Goal: Find specific page/section: Find specific page/section

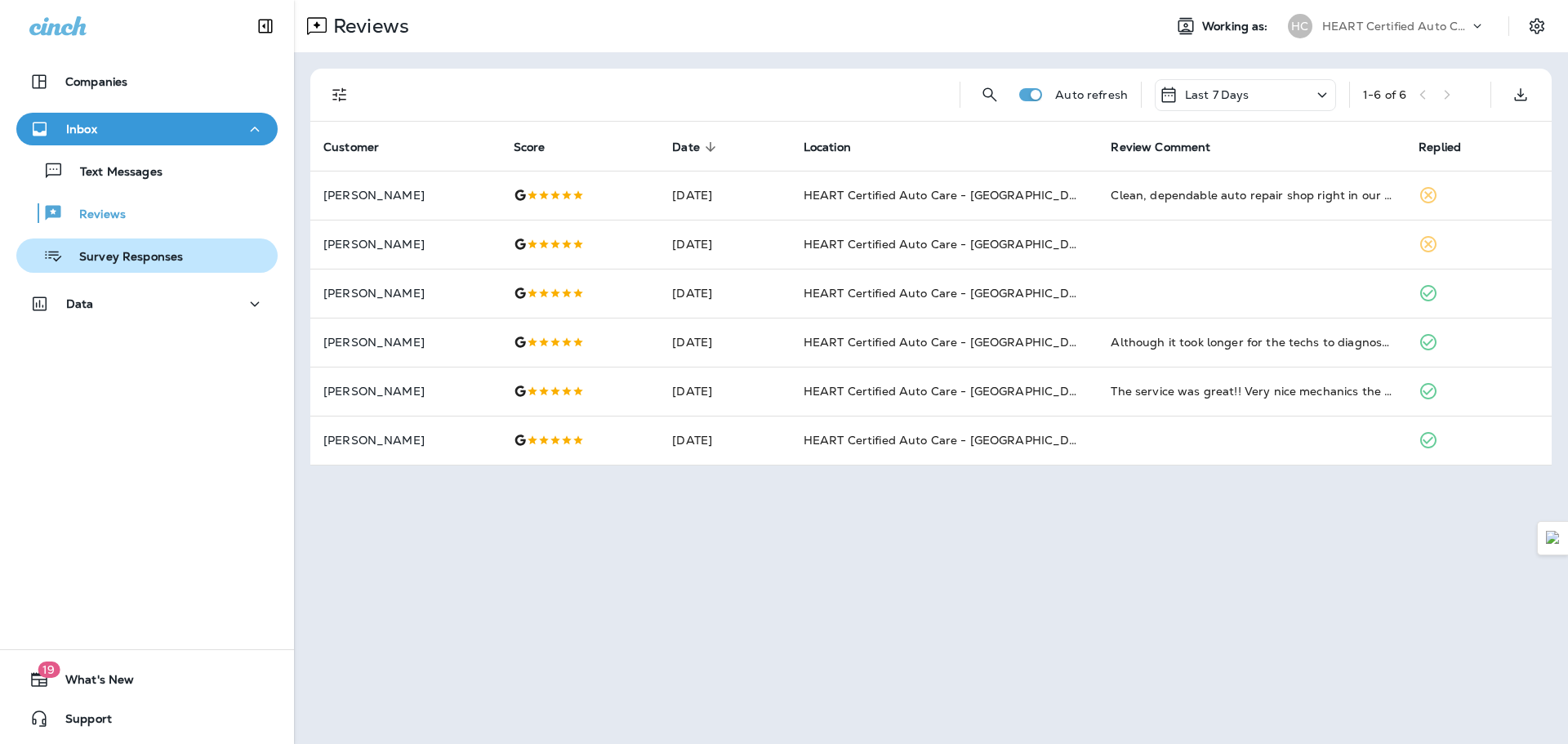
click at [149, 243] on button "Survey Responses" at bounding box center [147, 255] width 262 height 34
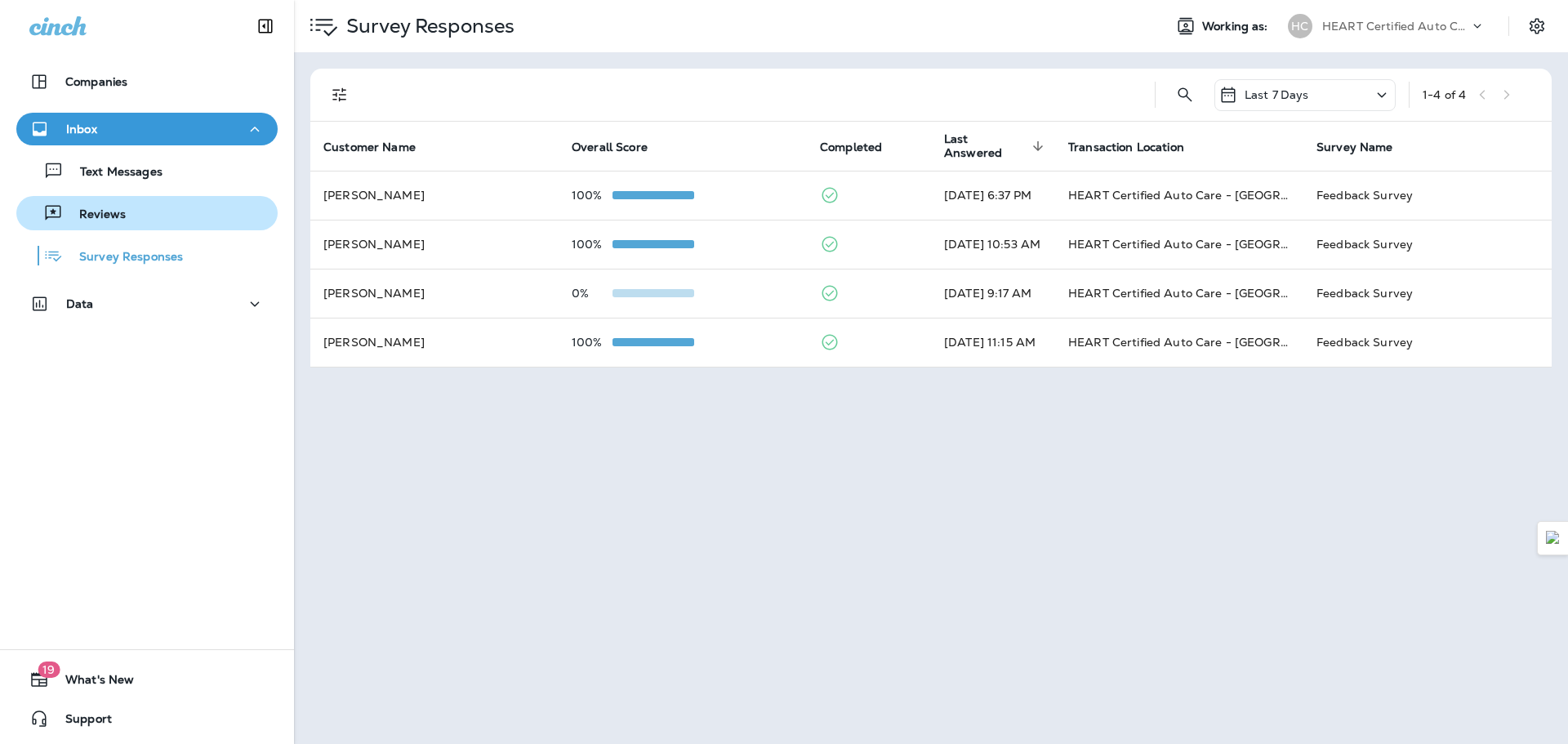
click at [157, 221] on div "Reviews" at bounding box center [146, 212] width 248 height 25
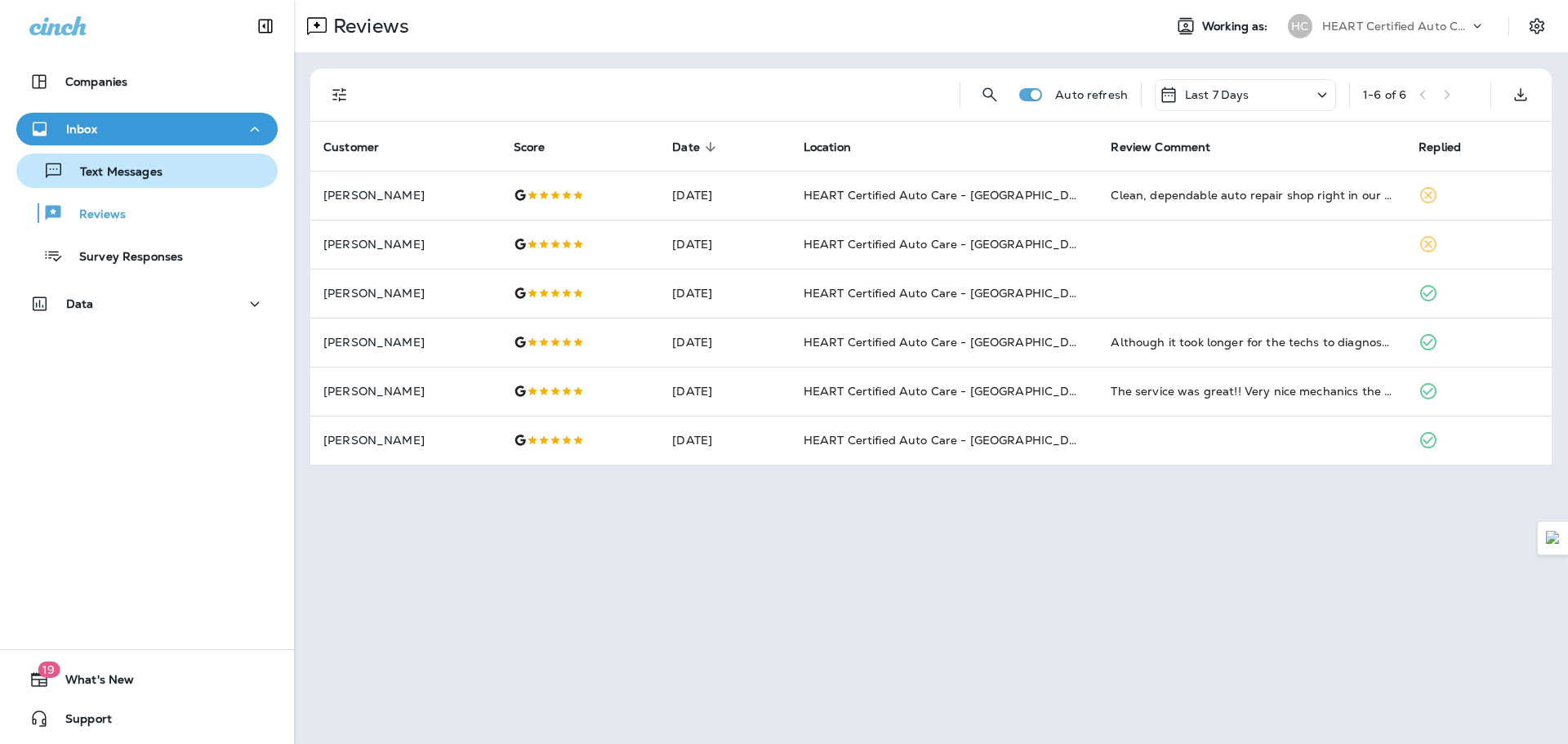
click at [147, 178] on p "Text Messages" at bounding box center [114, 172] width 99 height 16
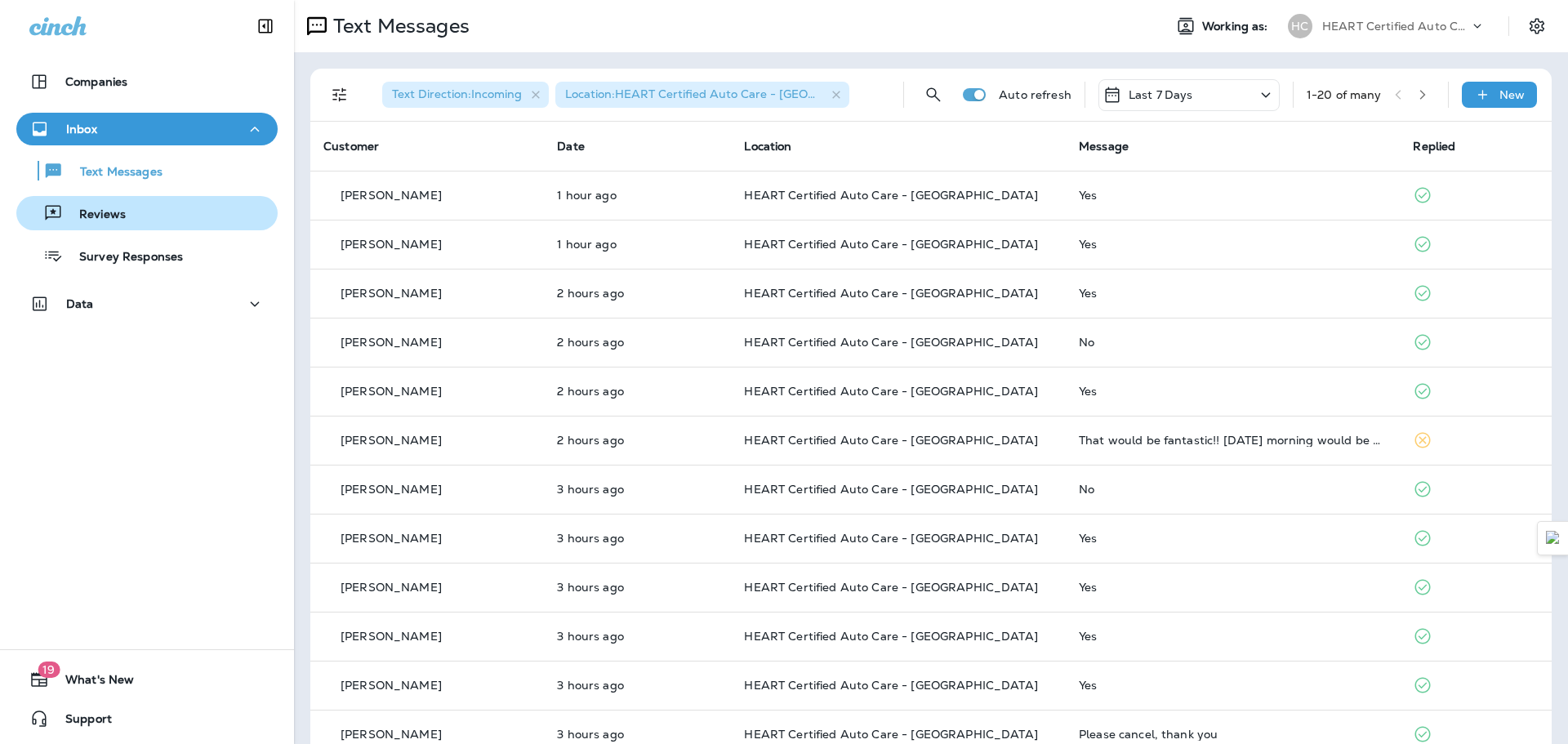
click at [152, 209] on div "Reviews" at bounding box center [146, 212] width 248 height 25
